Goal: Information Seeking & Learning: Learn about a topic

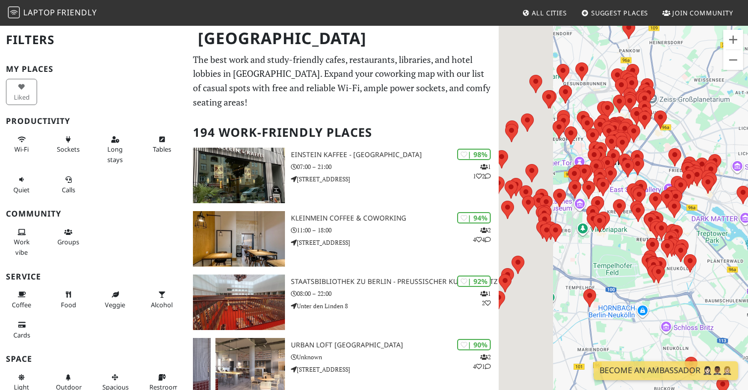
drag, startPoint x: 581, startPoint y: 136, endPoint x: 677, endPoint y: 163, distance: 100.3
click at [677, 163] on div at bounding box center [623, 220] width 249 height 390
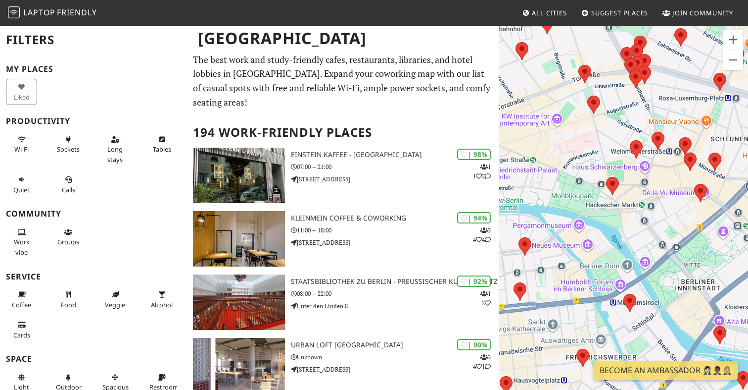
drag, startPoint x: 660, startPoint y: 151, endPoint x: 677, endPoint y: 225, distance: 75.3
click at [677, 225] on div at bounding box center [623, 220] width 249 height 390
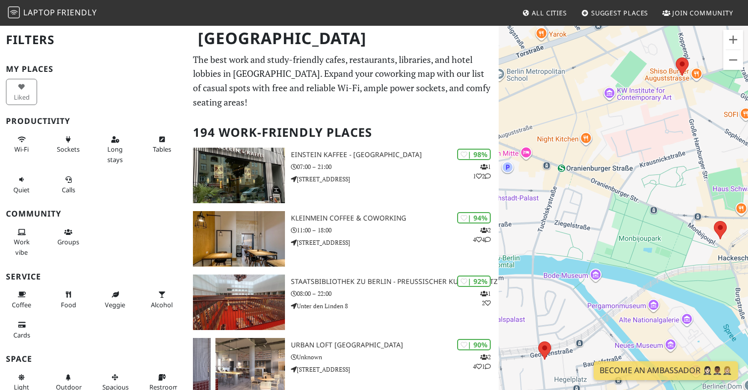
drag, startPoint x: 607, startPoint y: 106, endPoint x: 767, endPoint y: 117, distance: 160.3
click at [748, 117] on html "Laptop Friendly All Cities Suggest Places Join Community [GEOGRAPHIC_DATA] Filt…" at bounding box center [374, 195] width 748 height 390
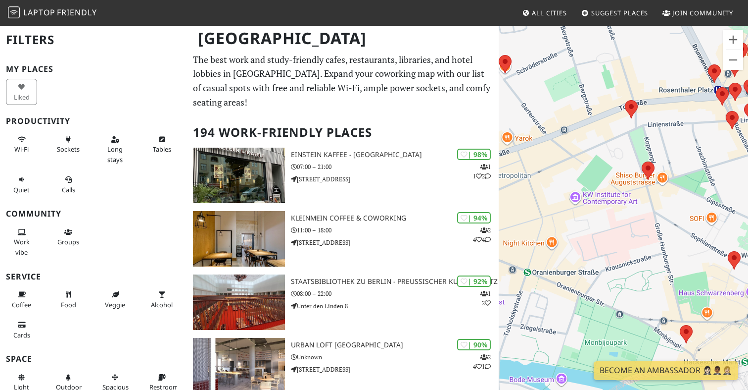
drag, startPoint x: 634, startPoint y: 141, endPoint x: 594, endPoint y: 246, distance: 112.6
click at [594, 246] on div at bounding box center [623, 220] width 249 height 390
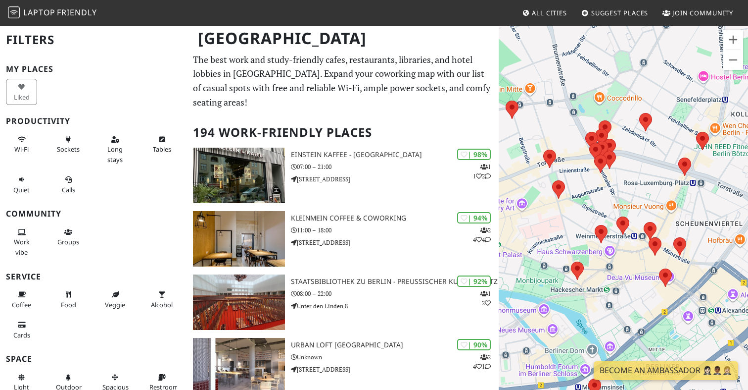
drag, startPoint x: 706, startPoint y: 197, endPoint x: 610, endPoint y: 196, distance: 96.0
click at [610, 196] on div at bounding box center [623, 220] width 249 height 390
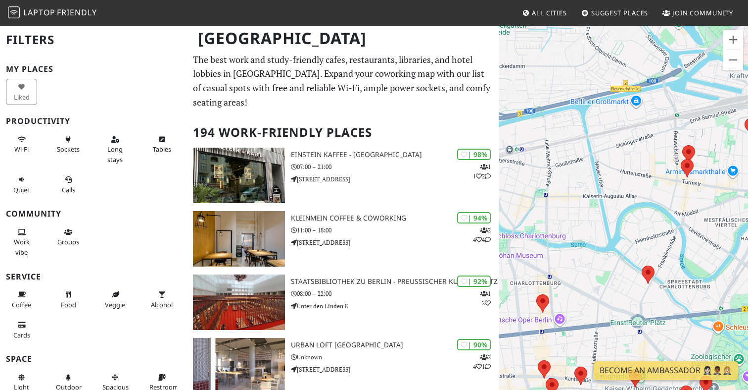
drag, startPoint x: 677, startPoint y: 164, endPoint x: 500, endPoint y: 179, distance: 177.9
click at [500, 179] on div at bounding box center [623, 220] width 249 height 390
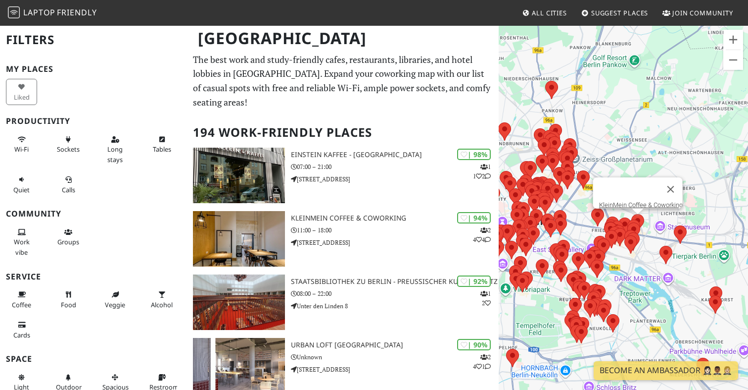
drag, startPoint x: 677, startPoint y: 218, endPoint x: 503, endPoint y: 221, distance: 174.2
click at [503, 221] on div "KleinMein Coffee & Coworking" at bounding box center [623, 220] width 249 height 390
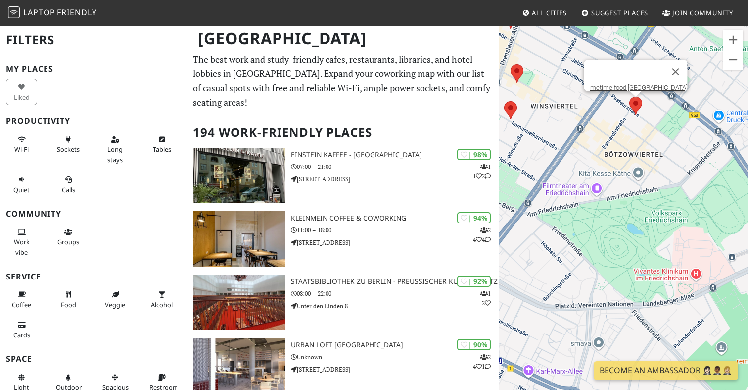
click at [630, 97] on area at bounding box center [630, 97] width 0 height 0
click at [664, 64] on button "Close" at bounding box center [676, 72] width 24 height 24
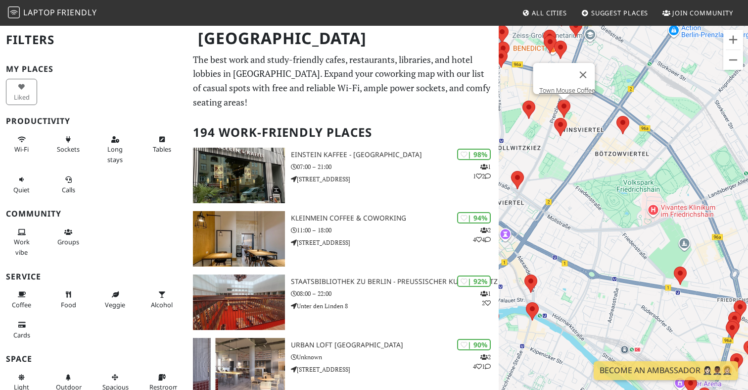
click at [558, 99] on area at bounding box center [558, 99] width 0 height 0
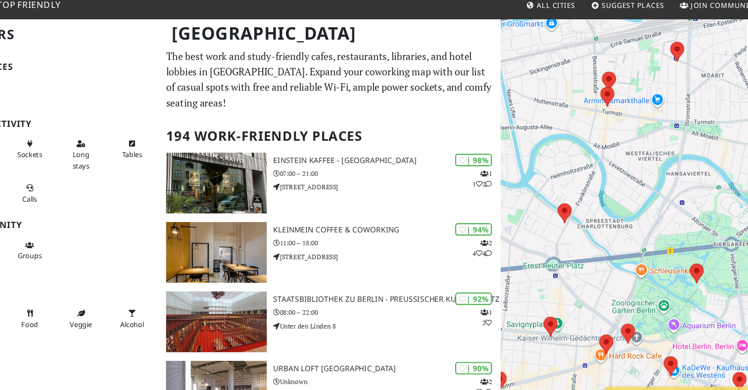
drag, startPoint x: 645, startPoint y: 136, endPoint x: 540, endPoint y: 172, distance: 111.0
click at [540, 172] on div "Town Mouse Coffee" at bounding box center [623, 220] width 249 height 390
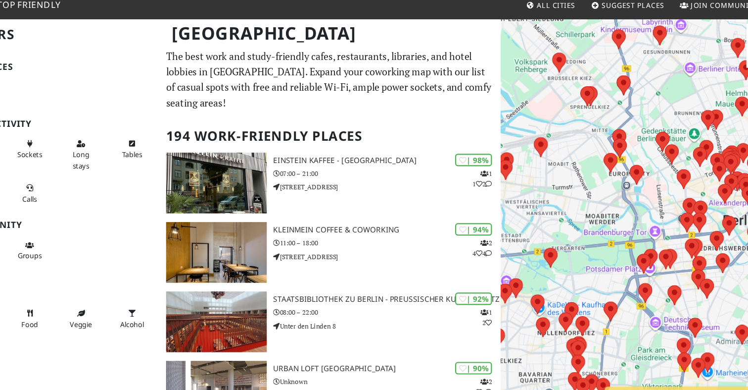
drag, startPoint x: 630, startPoint y: 163, endPoint x: 542, endPoint y: 197, distance: 94.0
click at [542, 197] on div "Town Mouse Coffee" at bounding box center [623, 220] width 249 height 390
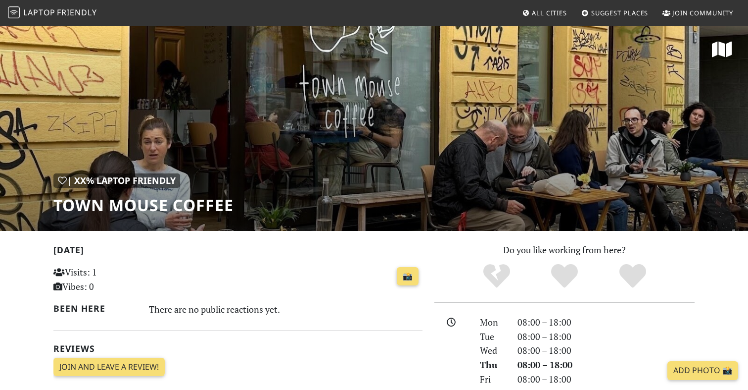
click at [155, 204] on h1 "Town Mouse Coffee" at bounding box center [143, 205] width 180 height 19
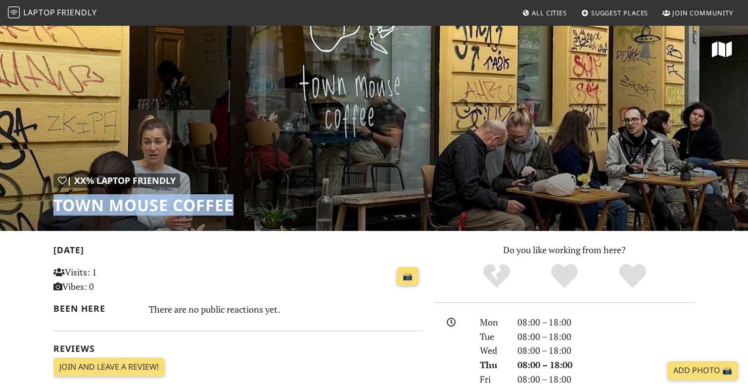
click at [155, 204] on h1 "Town Mouse Coffee" at bounding box center [143, 205] width 180 height 19
copy div "Town Mouse Coffee"
